Goal: Information Seeking & Learning: Learn about a topic

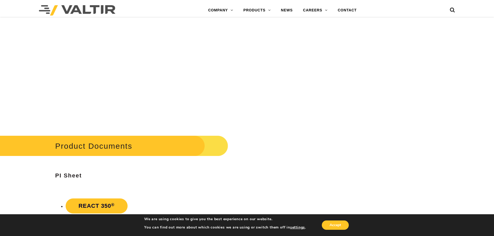
scroll to position [908, 0]
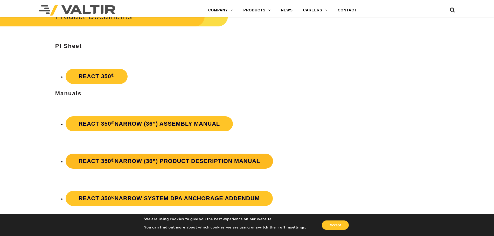
click at [162, 161] on strong "REACT 350 ® Narrow (36”) Product Description Manual" at bounding box center [170, 161] width 182 height 6
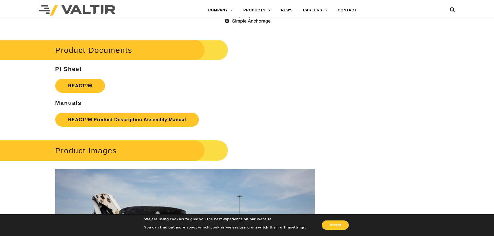
scroll to position [716, 0]
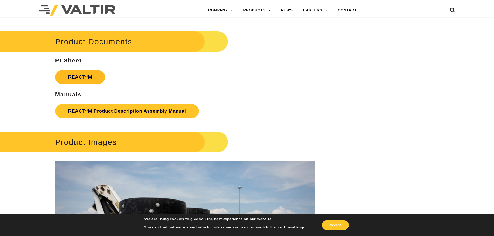
click at [90, 77] on strong "REACT ® M" at bounding box center [80, 77] width 24 height 5
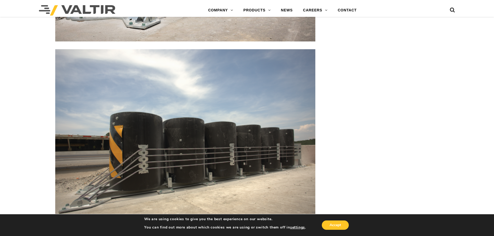
scroll to position [950, 0]
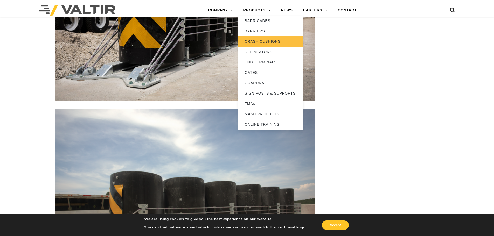
click at [266, 43] on link "CRASH CUSHIONS" at bounding box center [270, 41] width 65 height 10
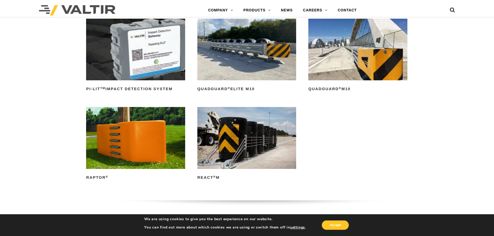
scroll to position [156, 0]
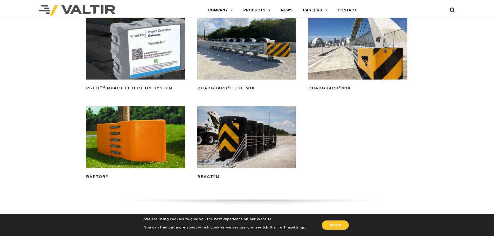
click at [255, 132] on img at bounding box center [246, 137] width 99 height 62
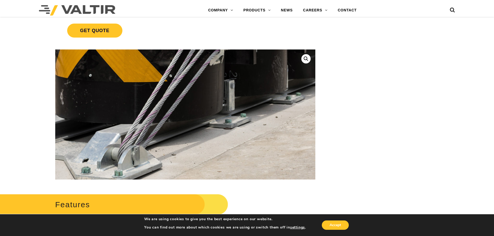
scroll to position [26, 0]
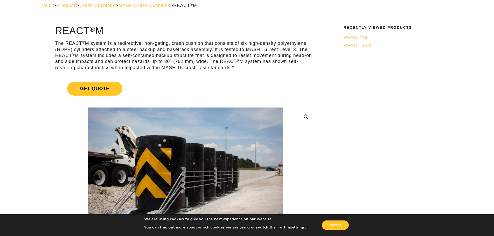
click at [360, 44] on span "REACT 350 ®" at bounding box center [359, 45] width 30 height 5
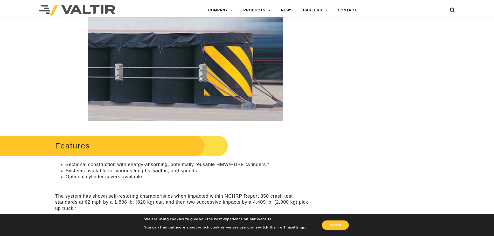
scroll to position [78, 0]
